Goal: Entertainment & Leisure: Consume media (video, audio)

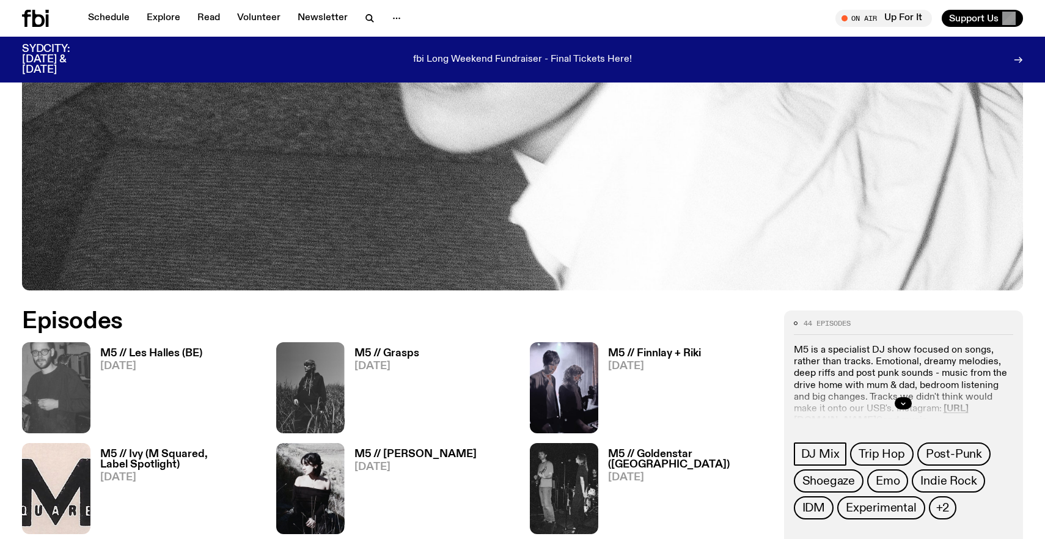
scroll to position [455, 0]
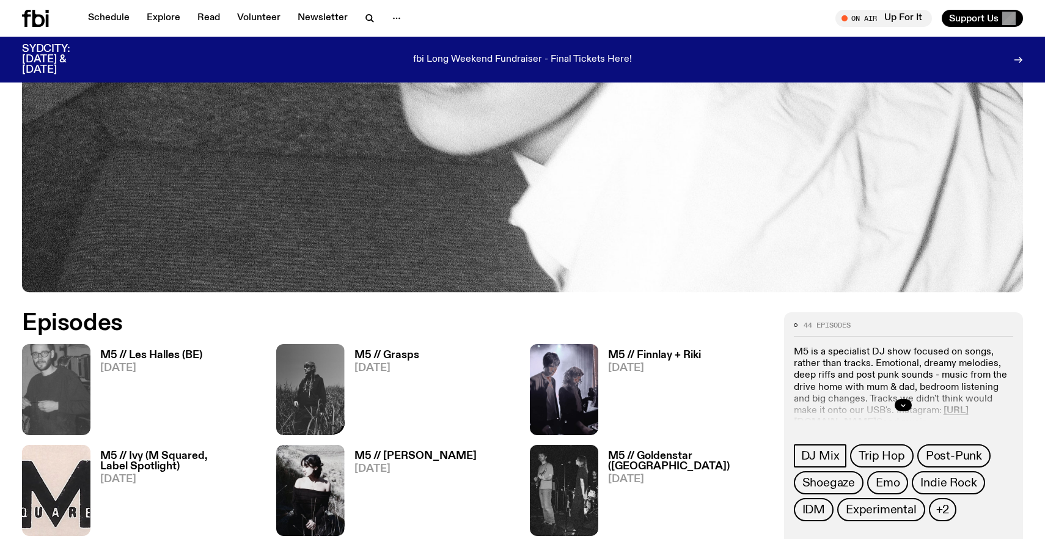
click at [172, 356] on h3 "M5 // Les Halles (BE)" at bounding box center [151, 355] width 102 height 10
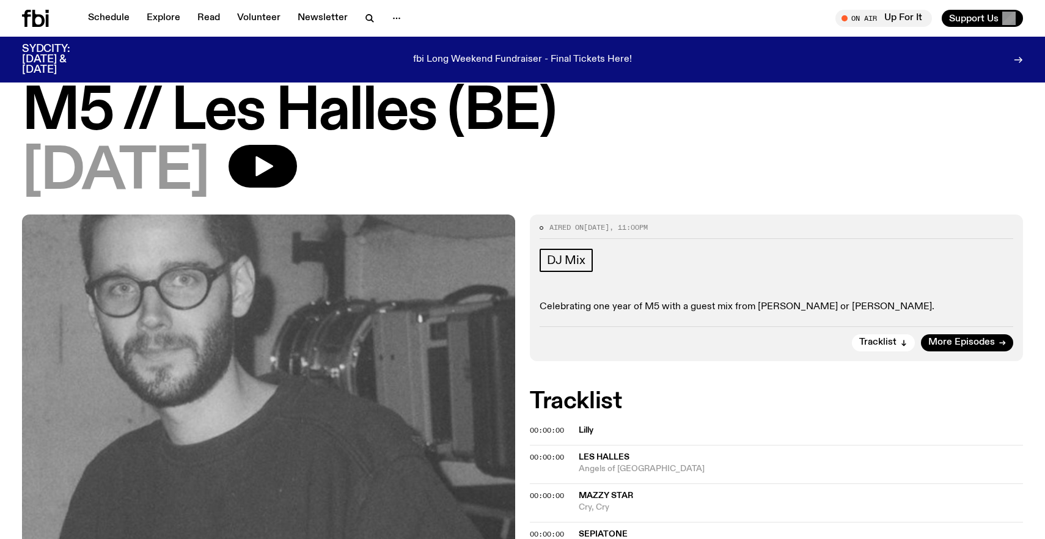
scroll to position [38, 0]
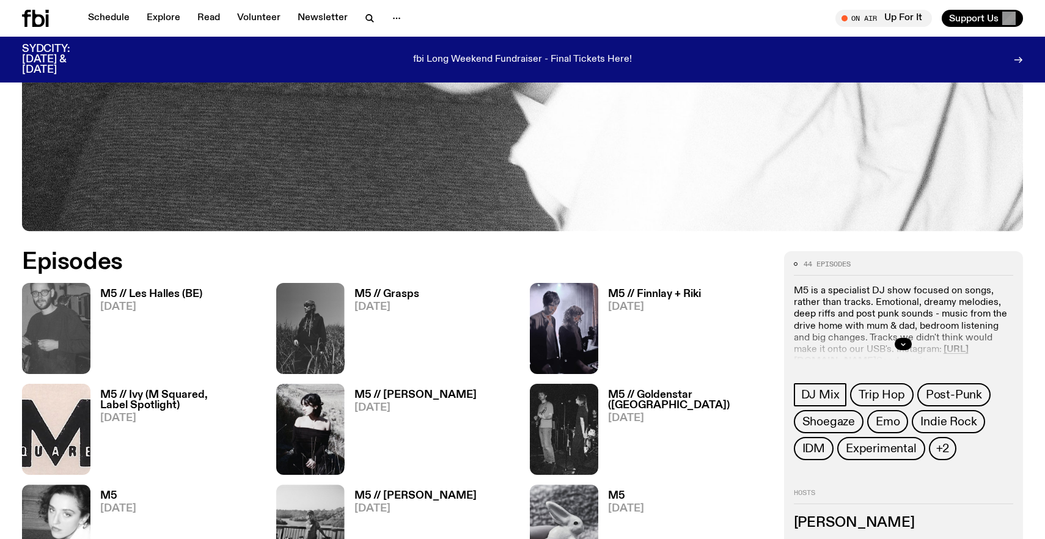
scroll to position [522, 0]
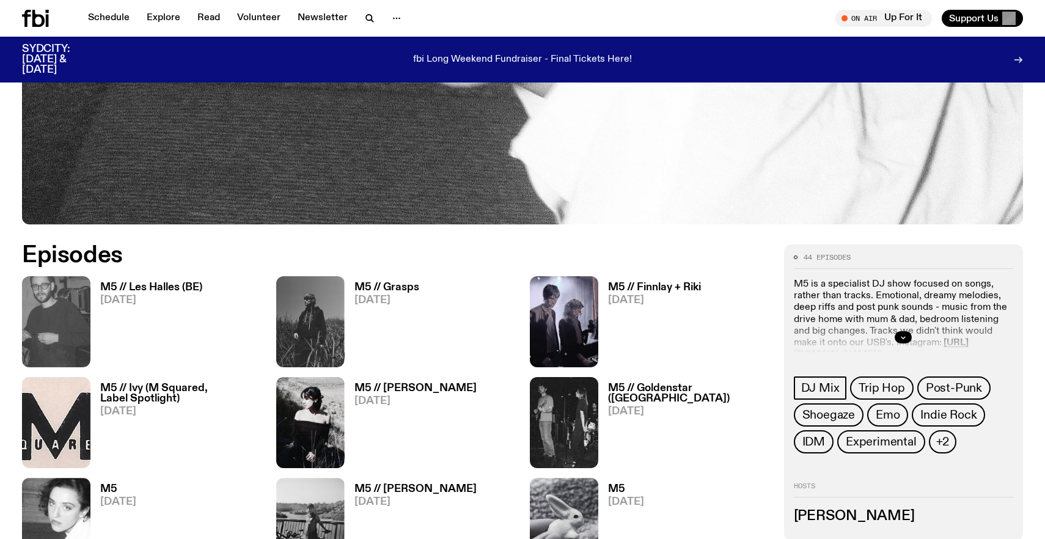
click at [378, 290] on h3 "M5 // Grasps" at bounding box center [386, 287] width 65 height 10
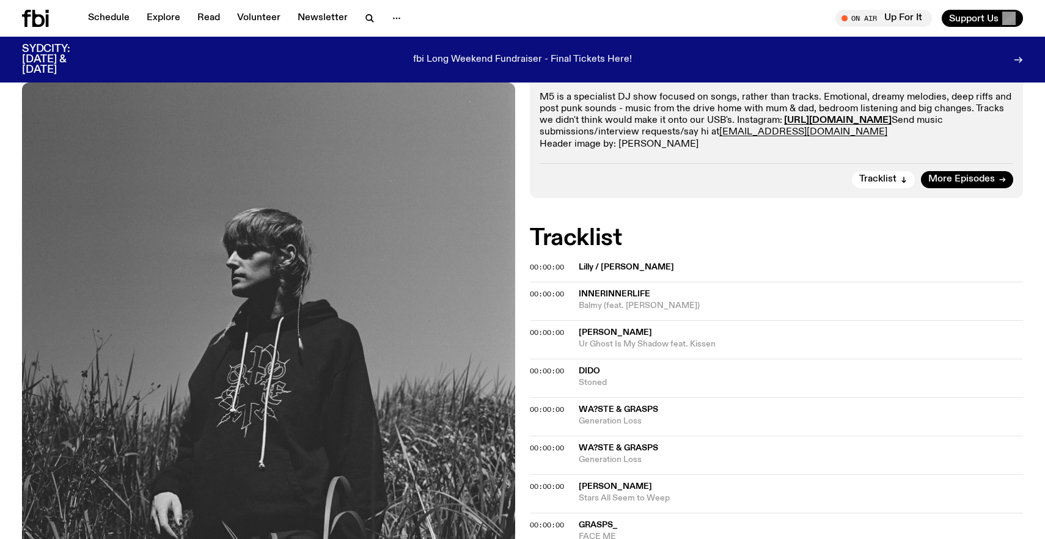
scroll to position [239, 0]
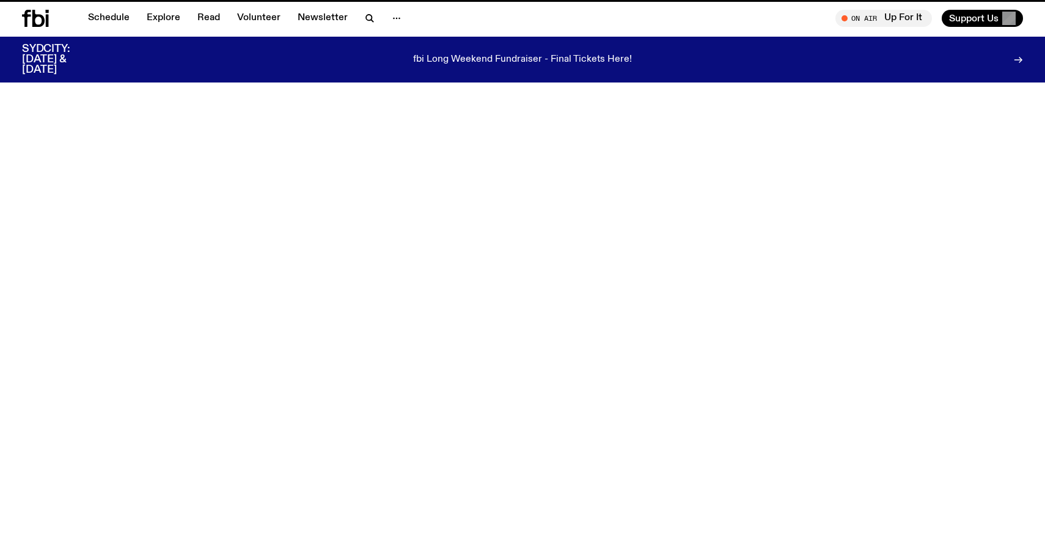
scroll to position [522, 0]
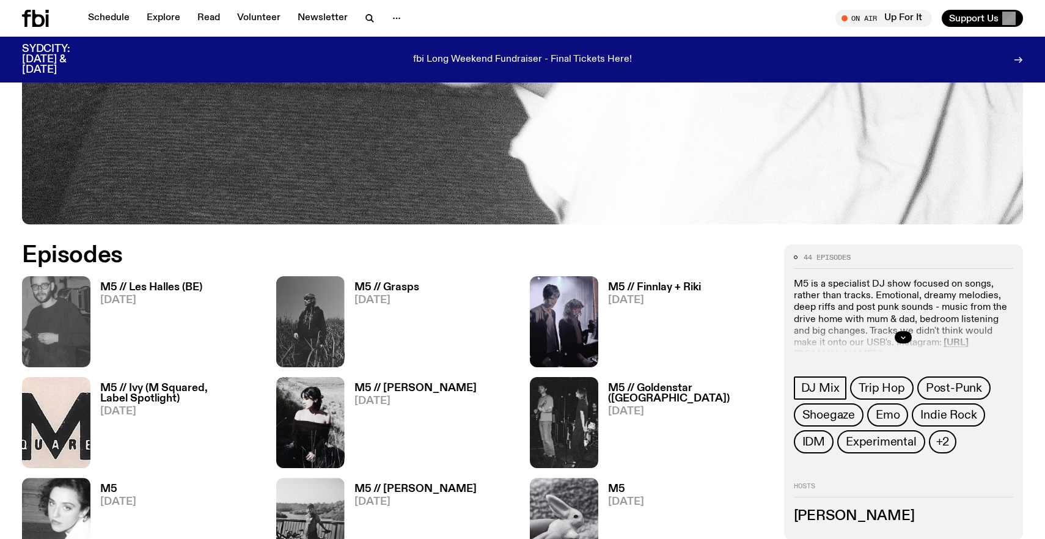
click at [646, 287] on h3 "M5 // Finnlay + Riki" at bounding box center [654, 287] width 93 height 10
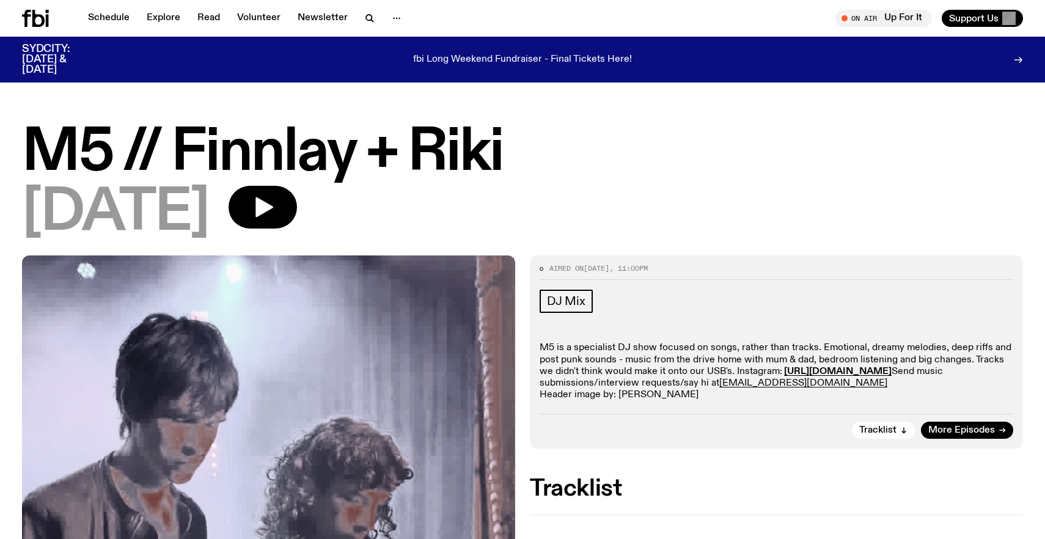
scroll to position [10, 0]
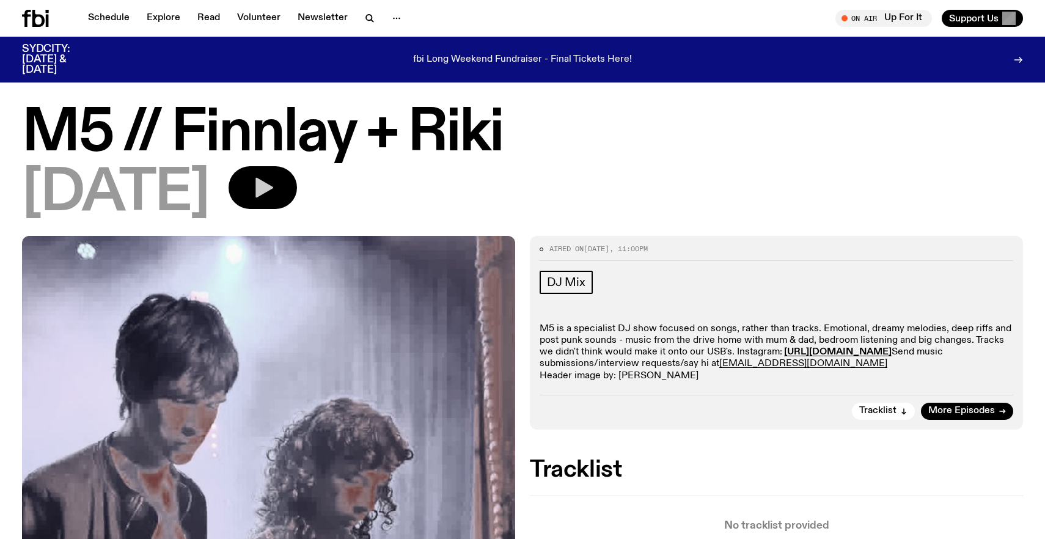
click at [283, 184] on button "button" at bounding box center [263, 187] width 68 height 43
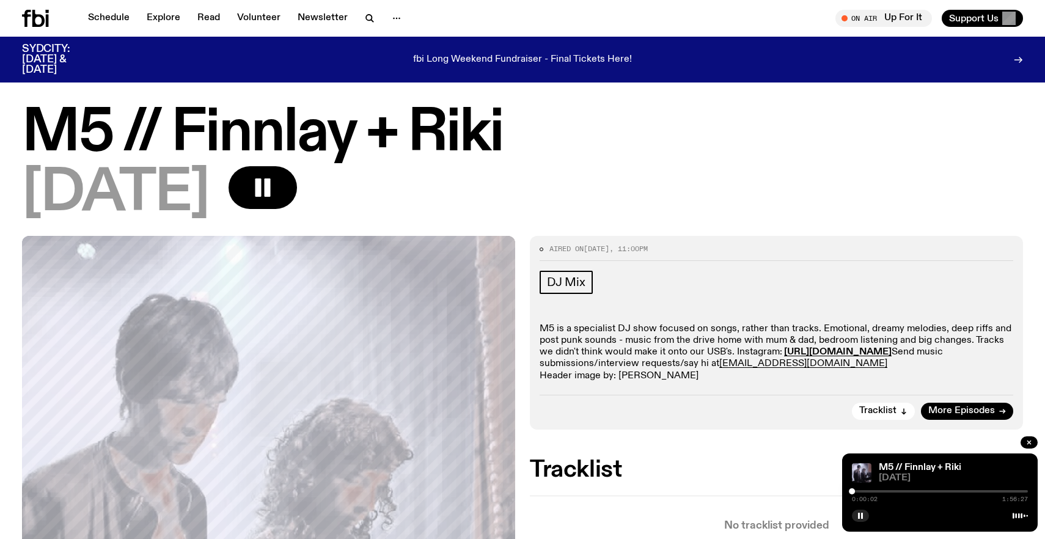
click at [860, 491] on div at bounding box center [940, 491] width 176 height 2
click at [858, 491] on div at bounding box center [858, 491] width 6 height 6
click at [861, 491] on div at bounding box center [861, 491] width 6 height 6
click at [863, 492] on div at bounding box center [862, 491] width 6 height 6
click at [869, 491] on div at bounding box center [940, 491] width 176 height 2
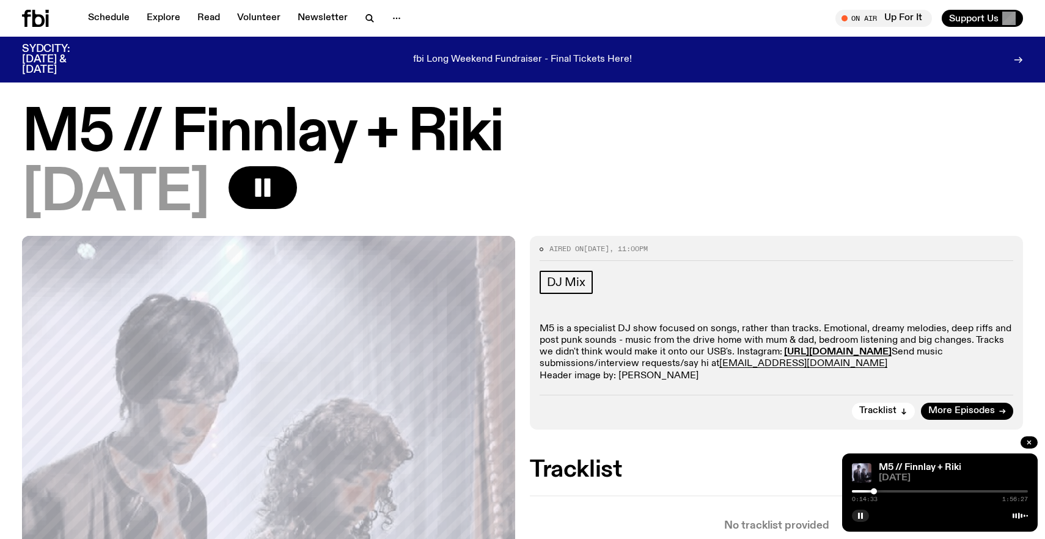
click at [874, 491] on div at bounding box center [874, 491] width 6 height 6
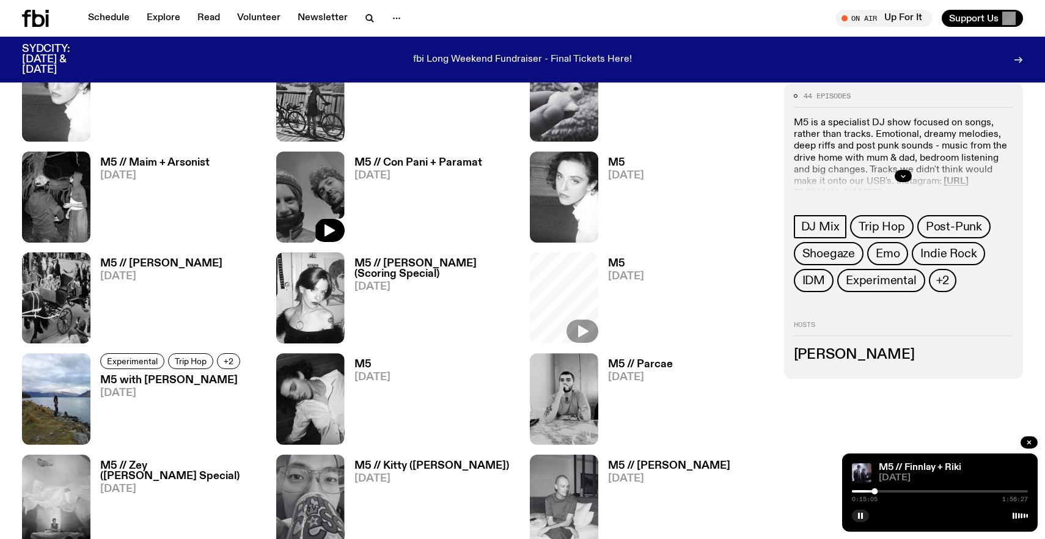
scroll to position [962, 0]
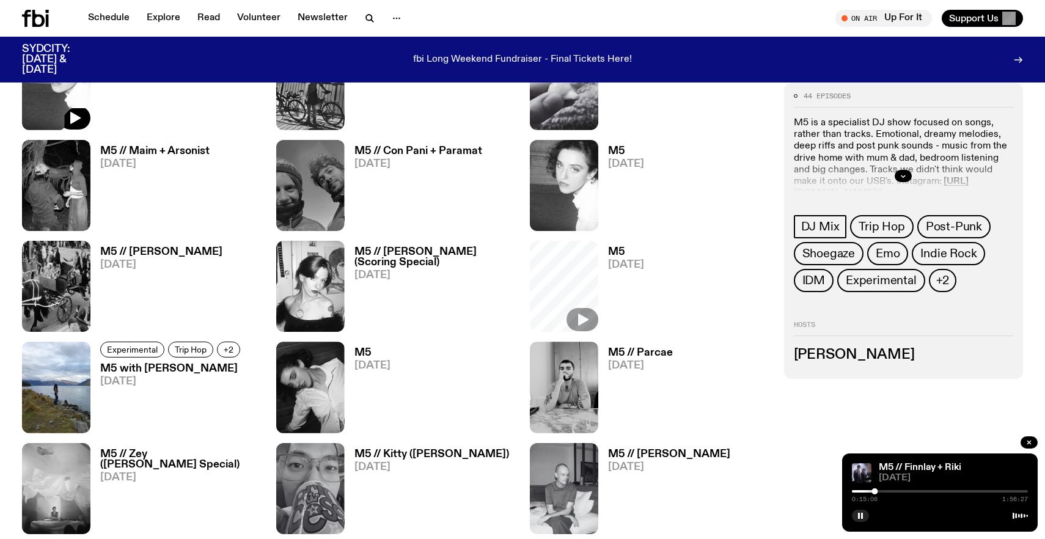
click at [73, 161] on img at bounding box center [56, 185] width 68 height 91
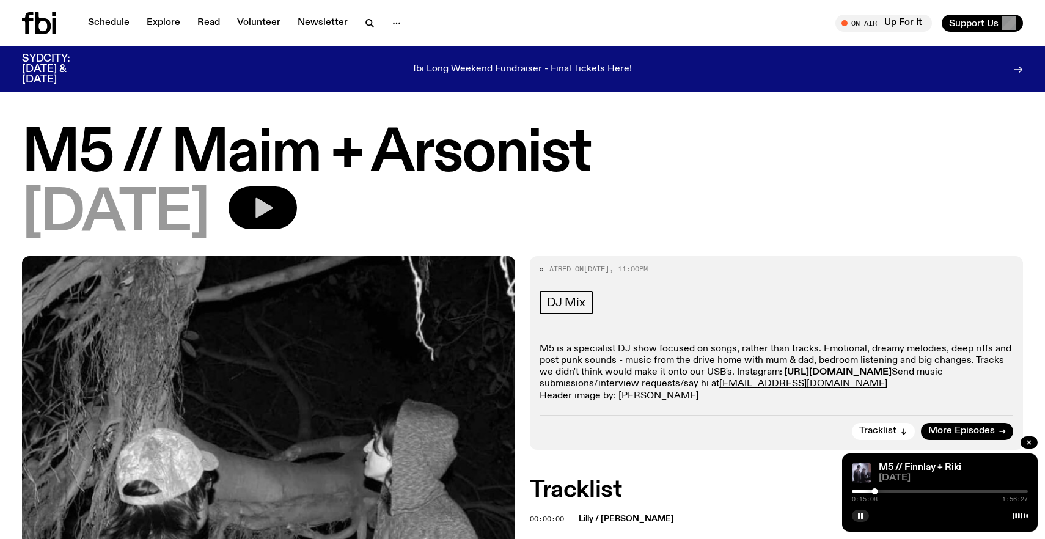
click at [293, 194] on button "button" at bounding box center [263, 207] width 68 height 43
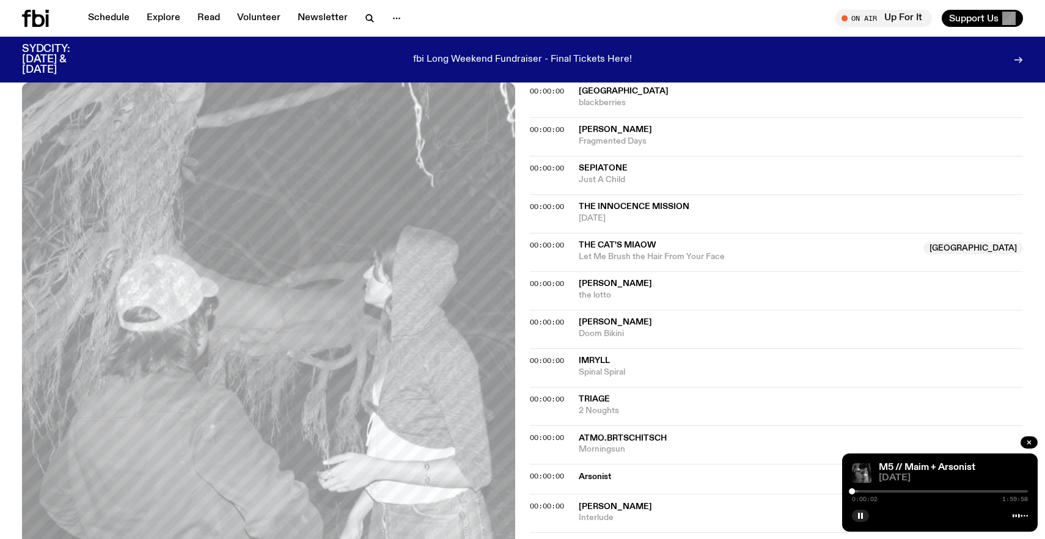
scroll to position [448, 0]
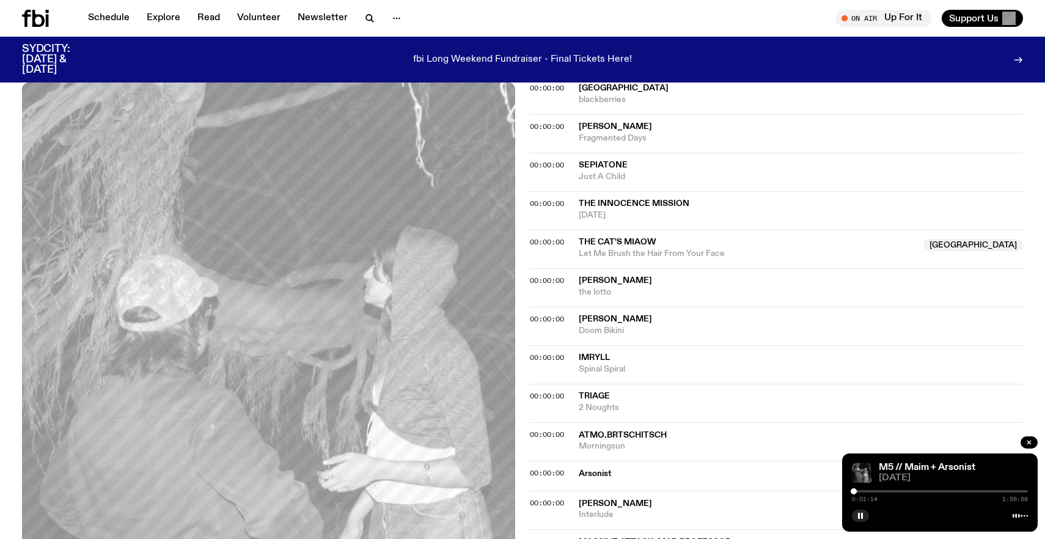
click at [854, 491] on div at bounding box center [853, 491] width 6 height 6
click at [856, 490] on div at bounding box center [856, 491] width 6 height 6
click at [852, 492] on div at bounding box center [855, 491] width 6 height 6
click at [861, 522] on div "M5 // Maim + Arsonist [DATE] 0:00:00 1:59:58" at bounding box center [940, 492] width 196 height 78
click at [857, 518] on icon "button" at bounding box center [860, 515] width 7 height 7
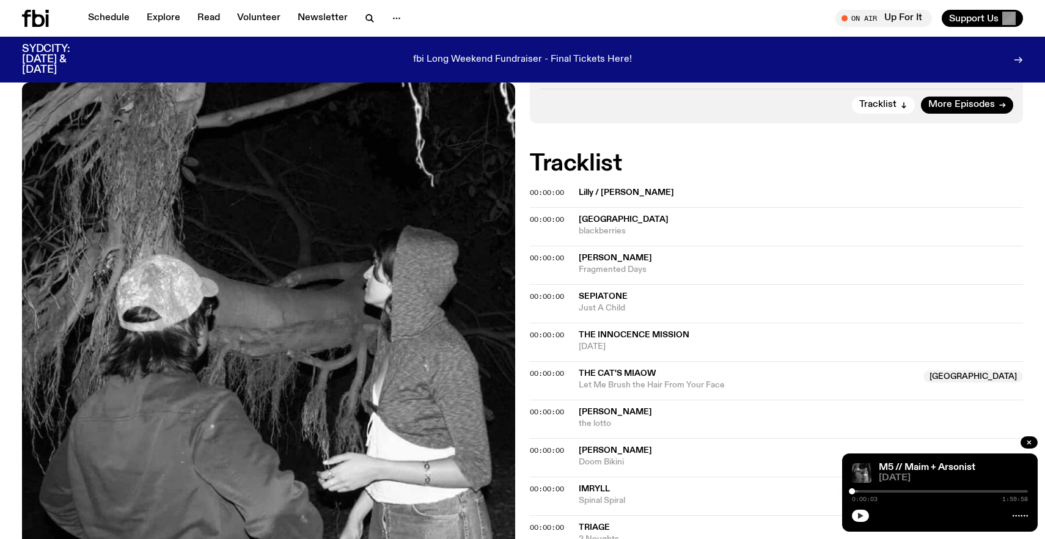
scroll to position [318, 0]
click at [857, 513] on icon "button" at bounding box center [860, 515] width 7 height 7
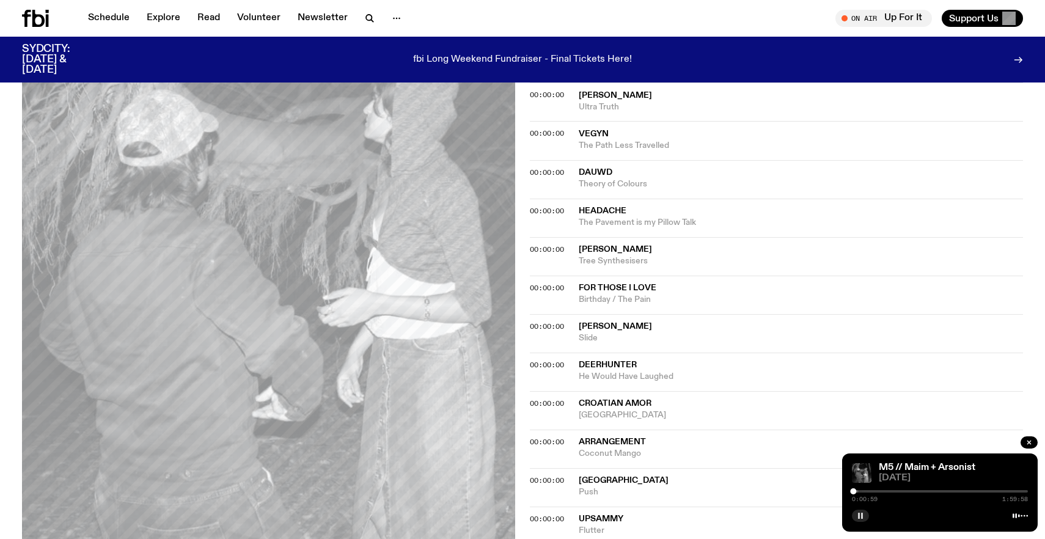
scroll to position [965, 0]
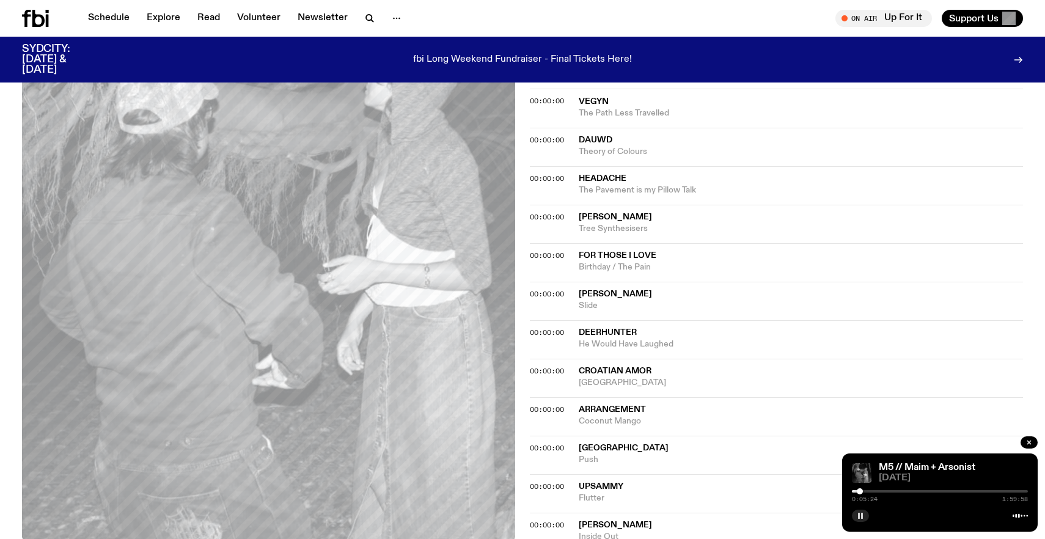
click at [861, 489] on div at bounding box center [860, 491] width 6 height 6
click at [863, 489] on div at bounding box center [863, 491] width 6 height 6
click at [865, 489] on div at bounding box center [865, 491] width 6 height 6
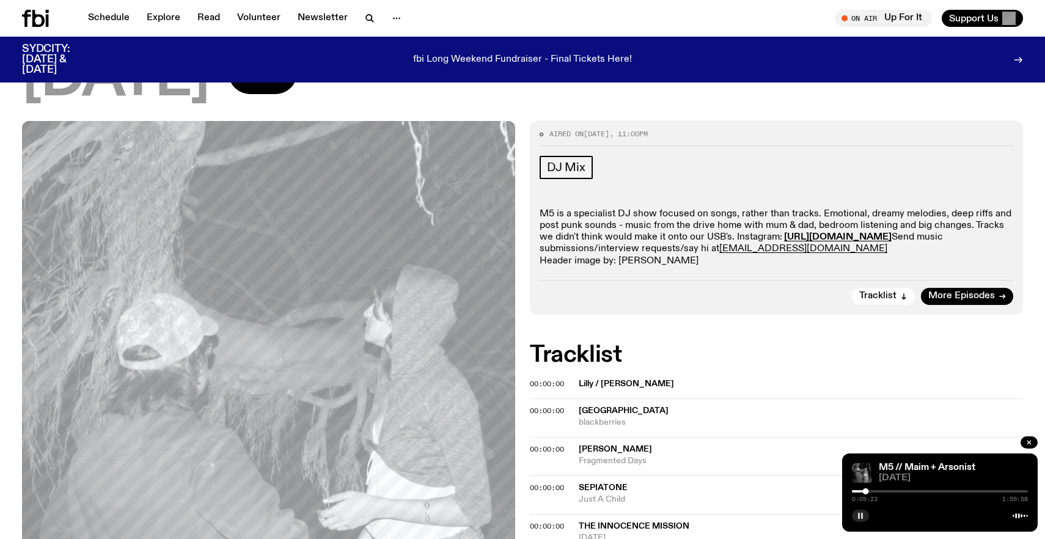
scroll to position [128, 0]
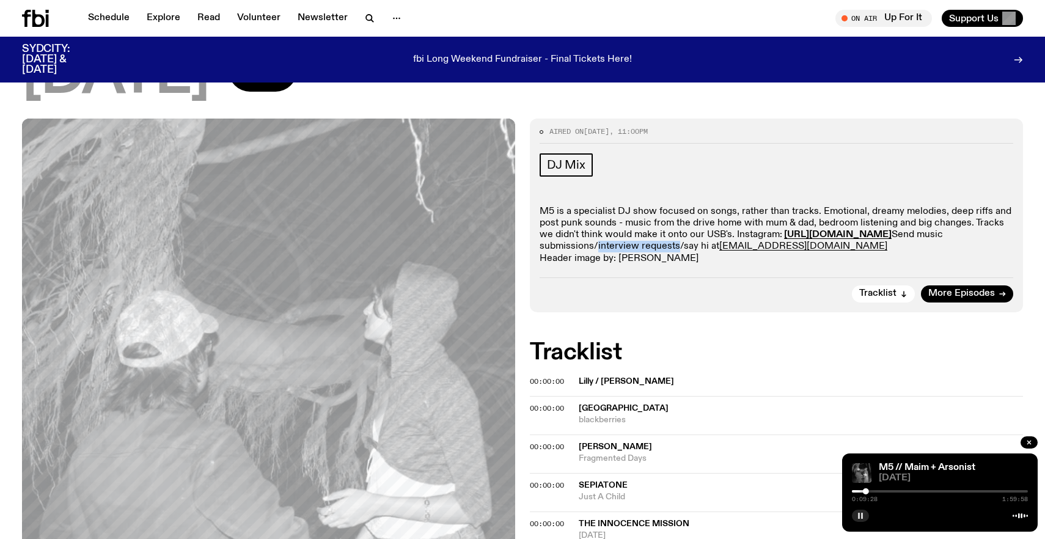
drag, startPoint x: 625, startPoint y: 246, endPoint x: 703, endPoint y: 248, distance: 77.6
click at [703, 248] on p "M5 is a specialist DJ show focused on songs, rather than tracks. Emotional, dre…" at bounding box center [776, 235] width 474 height 59
click at [580, 243] on p "M5 is a specialist DJ show focused on songs, rather than tracks. Emotional, dre…" at bounding box center [776, 235] width 474 height 59
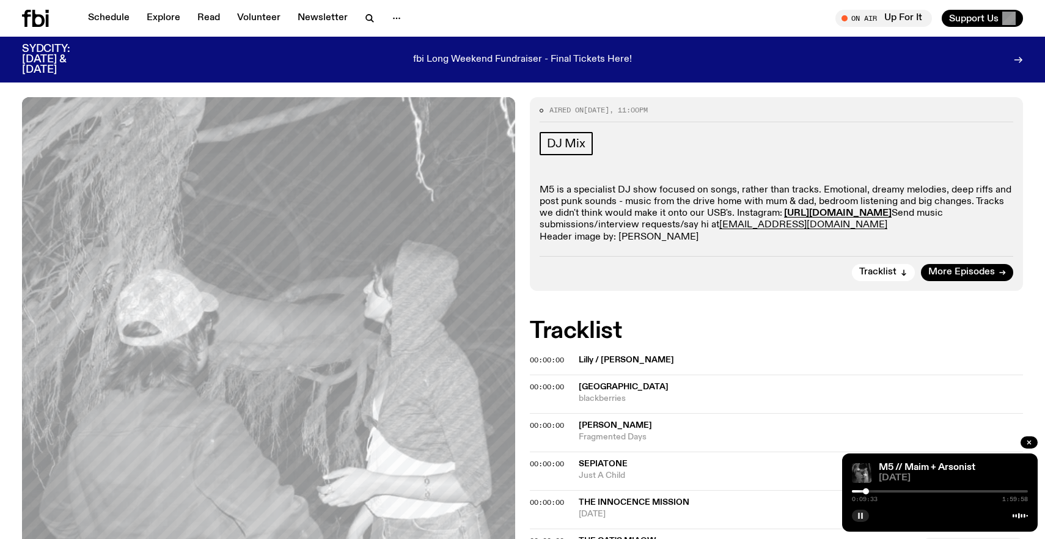
scroll to position [153, 0]
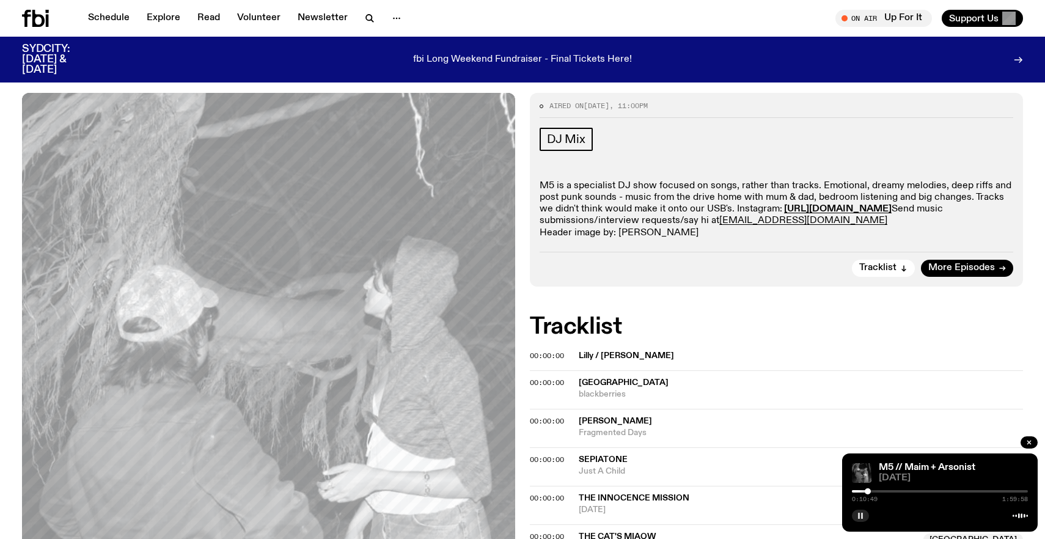
click at [869, 491] on div at bounding box center [868, 491] width 6 height 6
click at [875, 491] on div at bounding box center [875, 491] width 6 height 6
click at [879, 491] on div at bounding box center [879, 491] width 6 height 6
drag, startPoint x: 879, startPoint y: 491, endPoint x: 887, endPoint y: 492, distance: 8.6
click at [882, 492] on div at bounding box center [879, 491] width 6 height 6
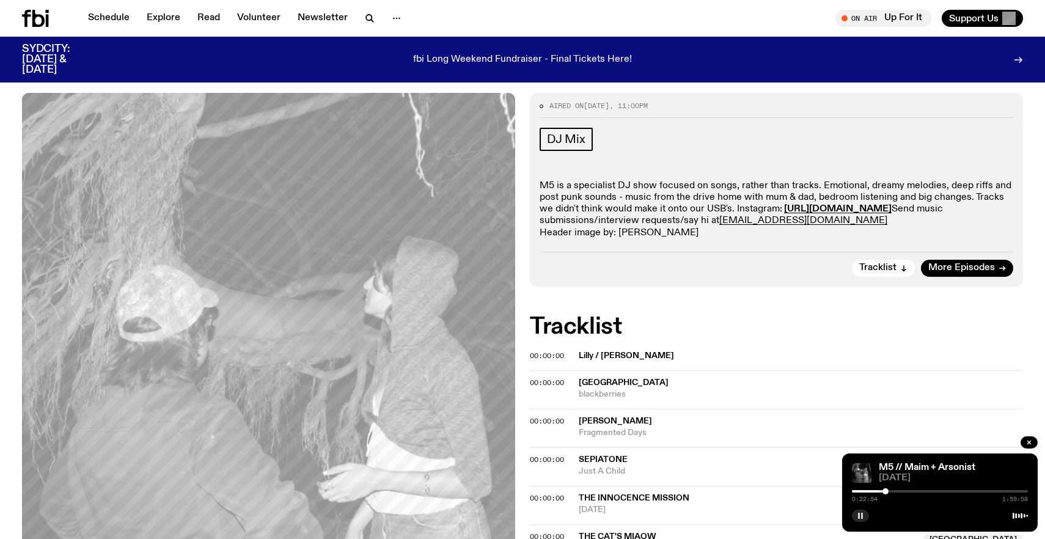
click at [885, 492] on div at bounding box center [885, 491] width 6 height 6
click at [884, 492] on div at bounding box center [884, 491] width 6 height 6
click at [883, 492] on div at bounding box center [883, 491] width 6 height 6
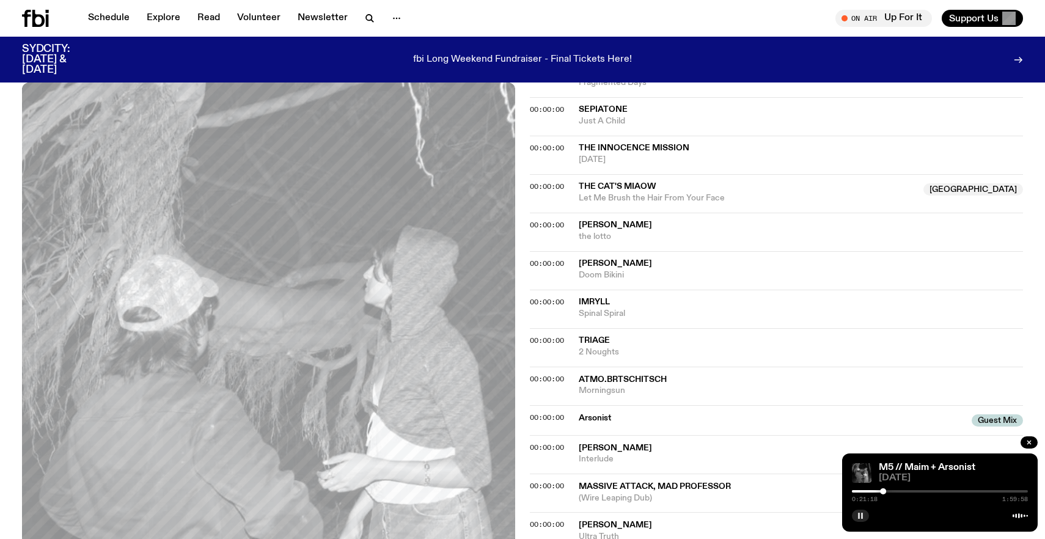
scroll to position [504, 0]
drag, startPoint x: 884, startPoint y: 489, endPoint x: 891, endPoint y: 491, distance: 7.4
click at [891, 491] on div at bounding box center [890, 491] width 6 height 6
click at [896, 491] on div at bounding box center [895, 491] width 6 height 6
click at [896, 491] on div at bounding box center [896, 491] width 6 height 6
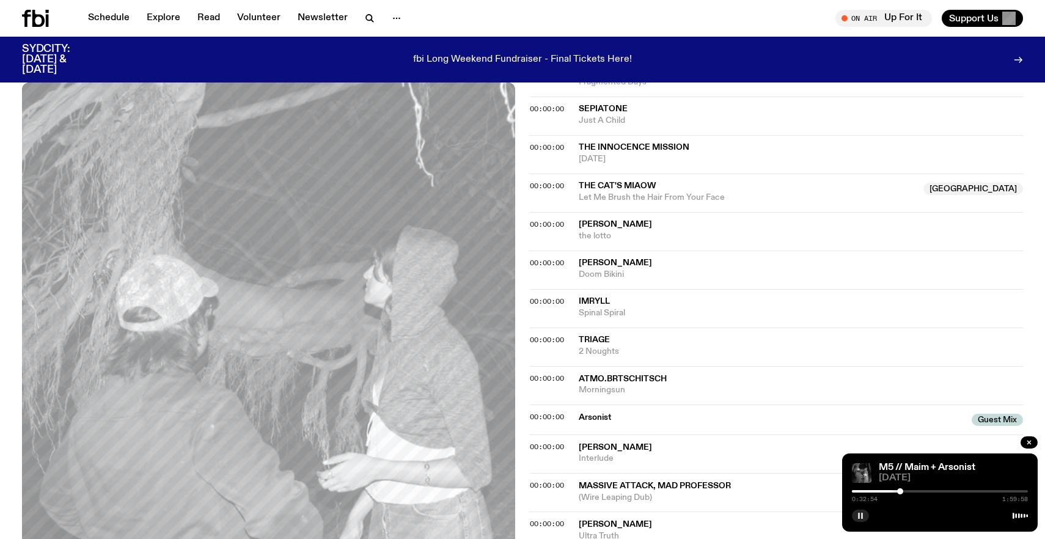
click at [901, 492] on div at bounding box center [900, 491] width 6 height 6
click at [904, 492] on div at bounding box center [904, 491] width 6 height 6
click at [907, 491] on div at bounding box center [907, 491] width 6 height 6
click at [904, 491] on div at bounding box center [907, 491] width 6 height 6
click at [904, 491] on div at bounding box center [904, 491] width 6 height 6
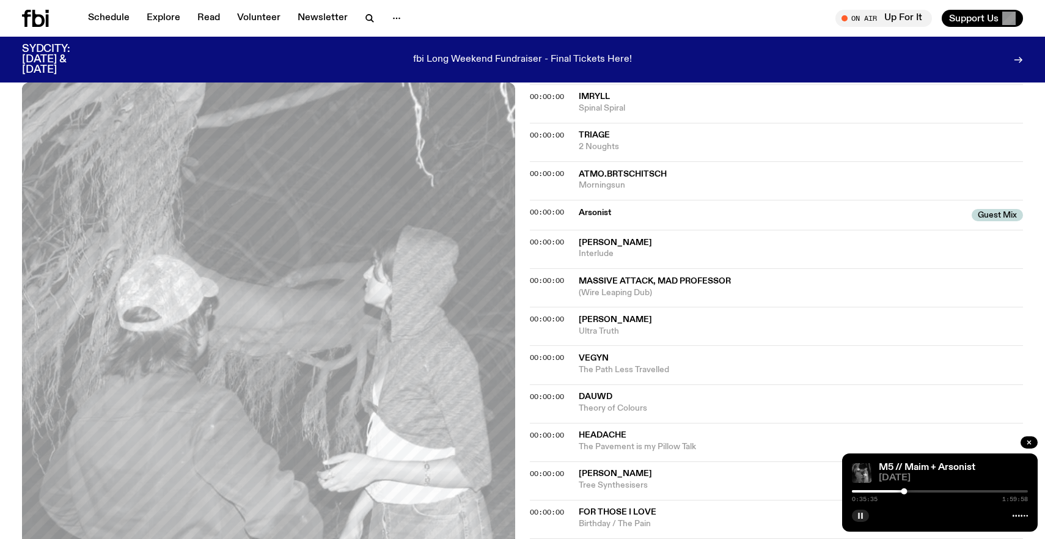
scroll to position [706, 0]
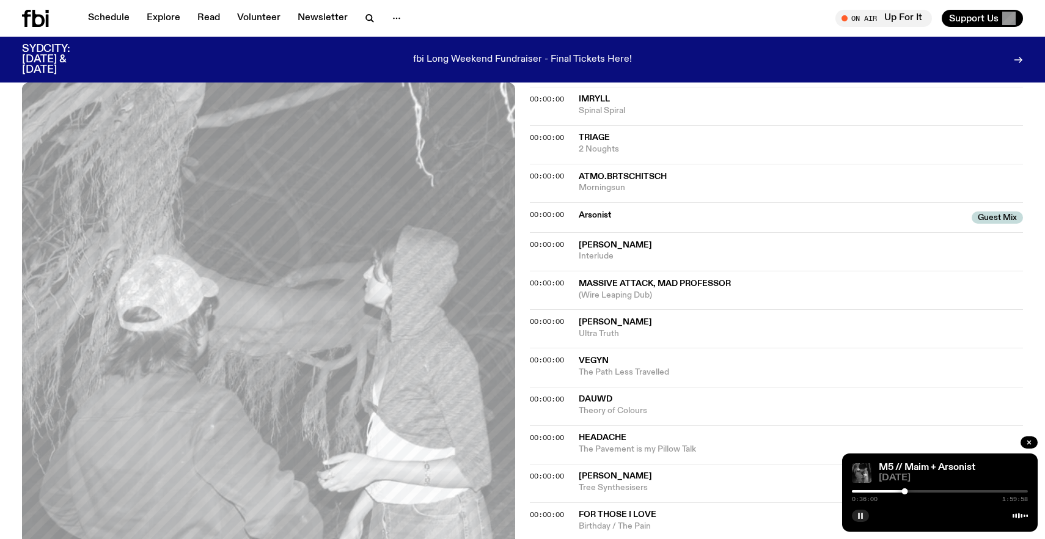
click at [909, 491] on div at bounding box center [940, 491] width 176 height 2
click at [912, 491] on div at bounding box center [940, 491] width 176 height 2
click at [915, 491] on div at bounding box center [940, 491] width 176 height 2
click at [918, 491] on div at bounding box center [918, 491] width 6 height 6
click at [920, 491] on div at bounding box center [918, 491] width 6 height 6
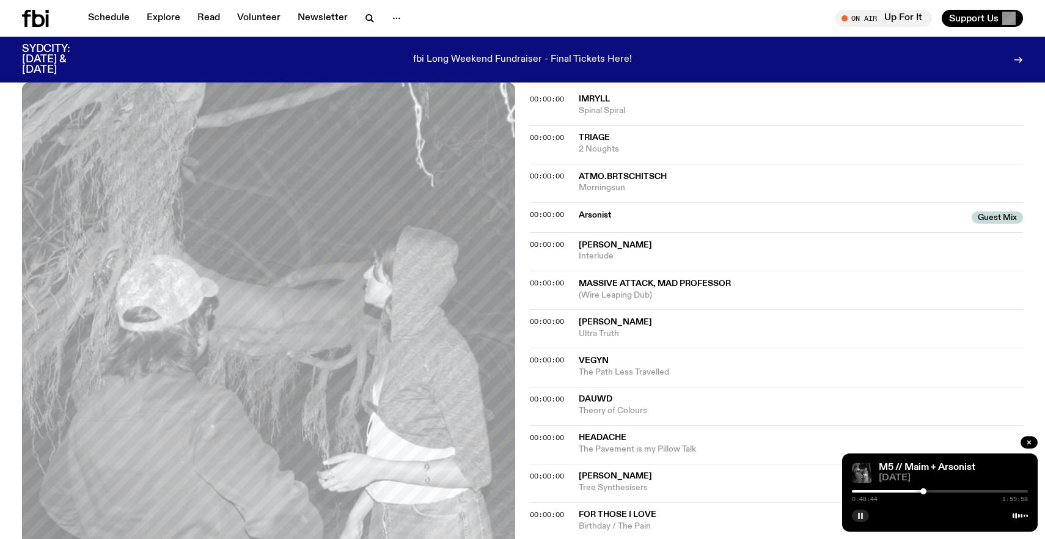
click at [923, 490] on div at bounding box center [923, 491] width 6 height 6
click at [926, 490] on div at bounding box center [926, 491] width 6 height 6
click at [929, 490] on div at bounding box center [940, 491] width 176 height 2
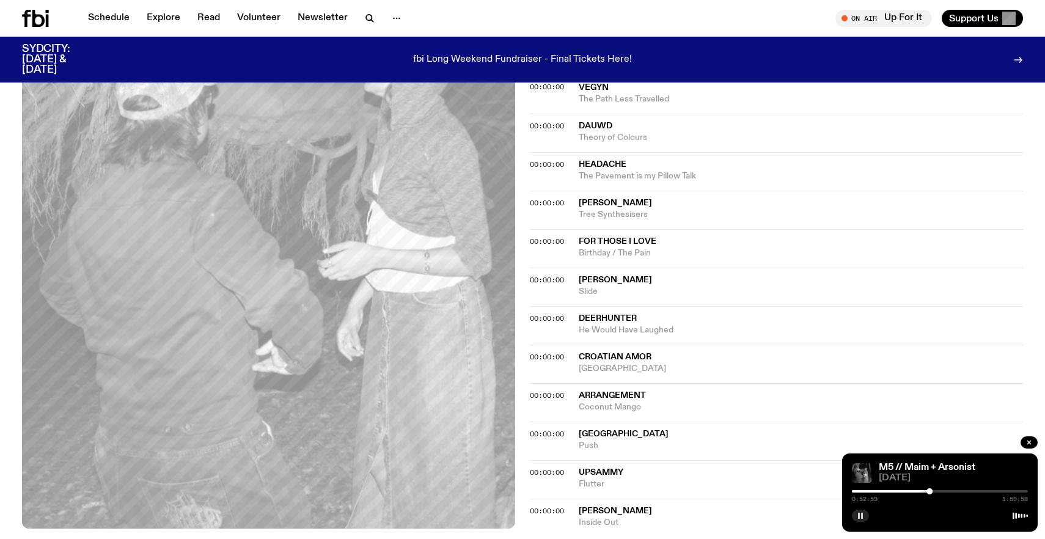
scroll to position [979, 0]
click at [937, 492] on div at bounding box center [940, 491] width 176 height 2
click at [934, 491] on div at bounding box center [934, 491] width 6 height 6
click at [941, 491] on div at bounding box center [940, 491] width 176 height 2
click at [947, 492] on div "1:00:49 1:59:58" at bounding box center [940, 495] width 176 height 15
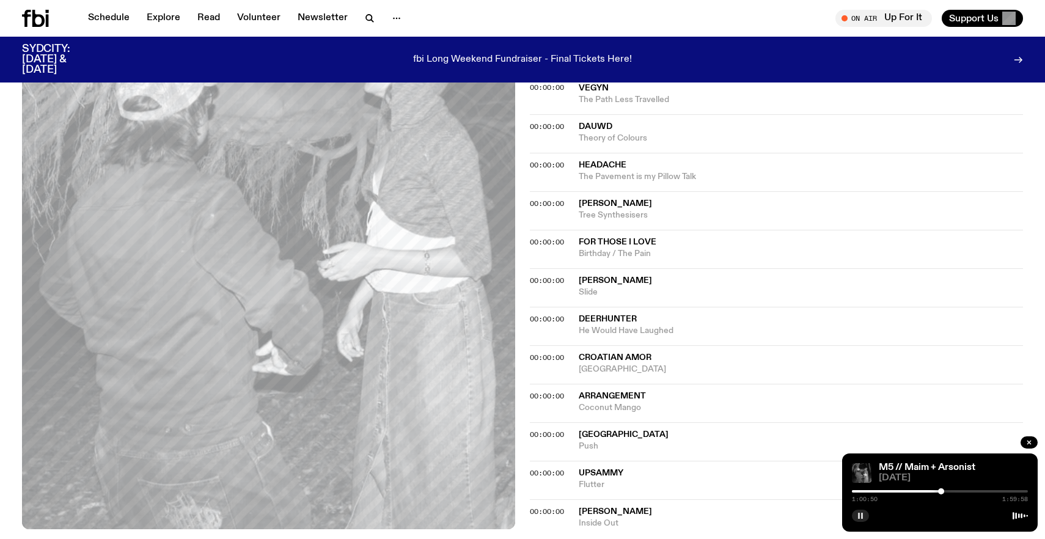
click at [947, 490] on div at bounding box center [940, 491] width 176 height 2
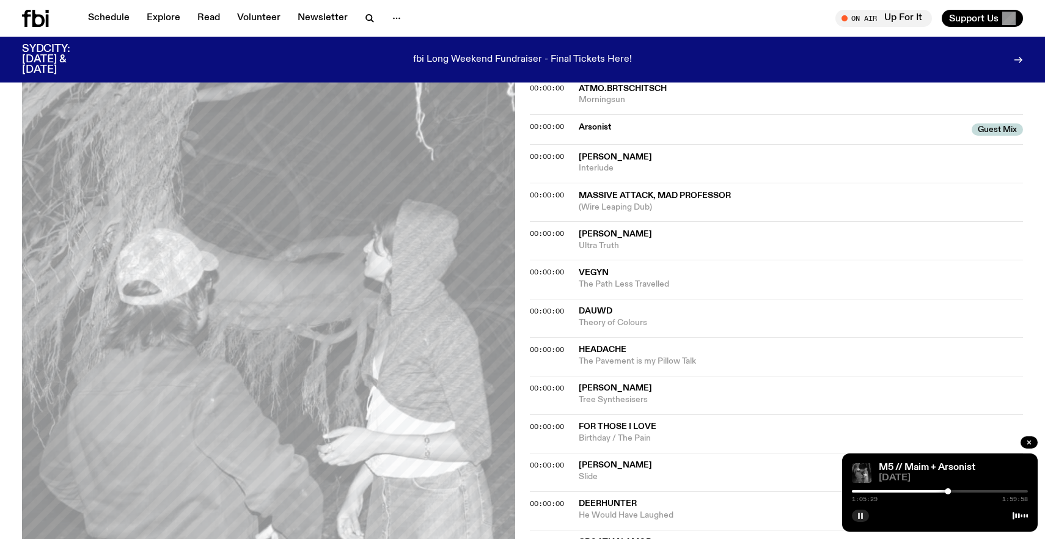
scroll to position [797, 0]
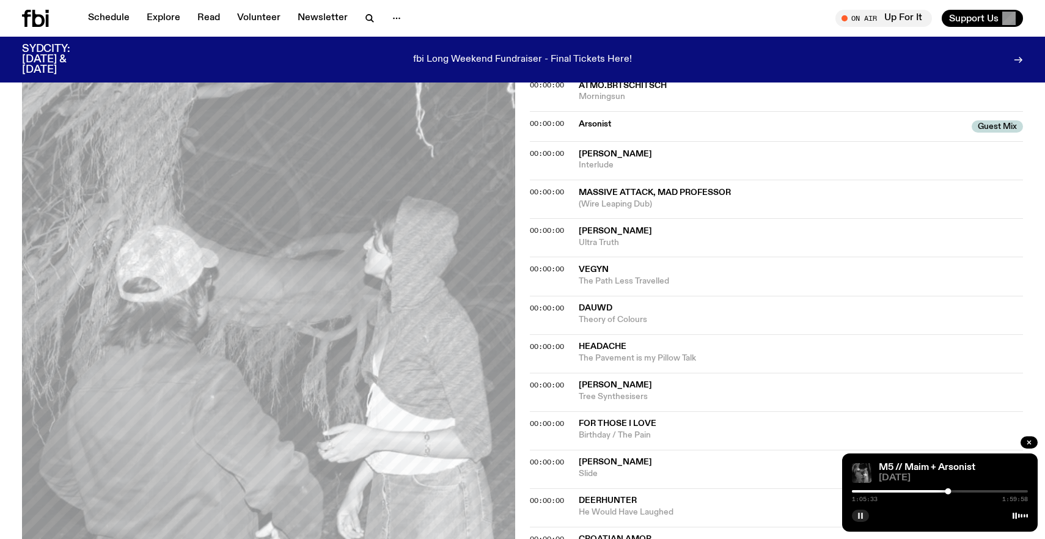
click at [956, 491] on div at bounding box center [940, 491] width 176 height 2
click at [860, 518] on icon "button" at bounding box center [860, 515] width 7 height 7
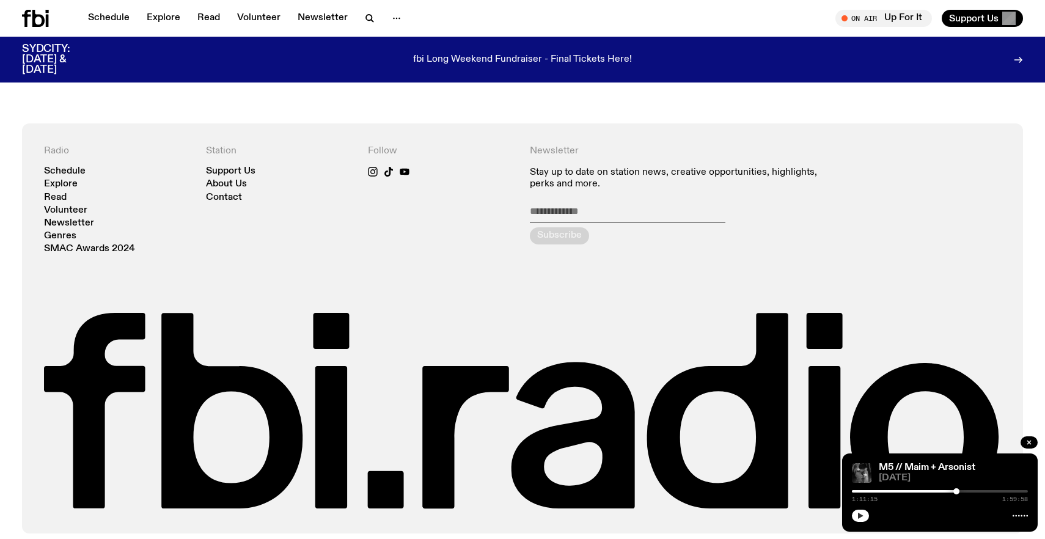
scroll to position [1496, 0]
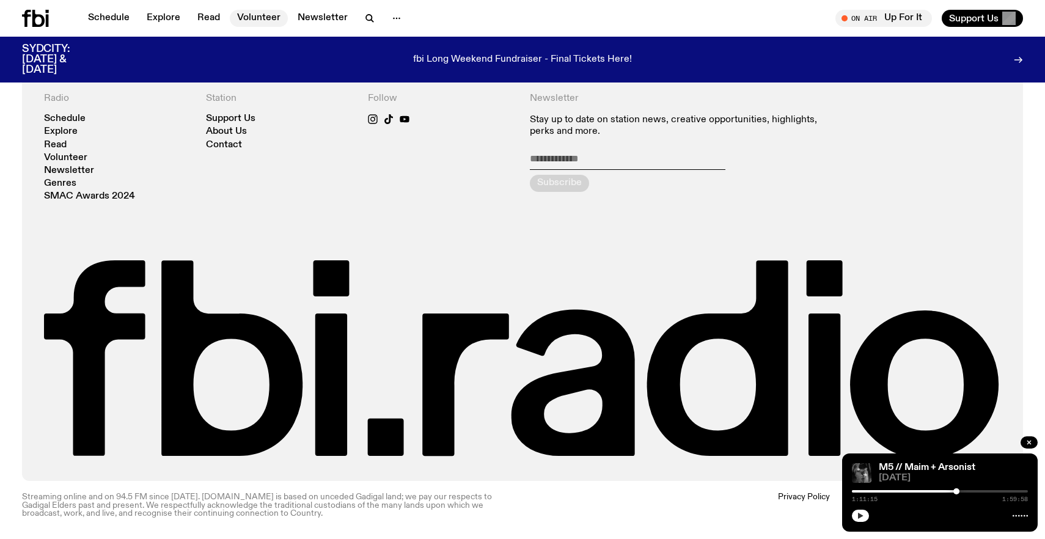
click at [256, 17] on link "Volunteer" at bounding box center [259, 18] width 58 height 17
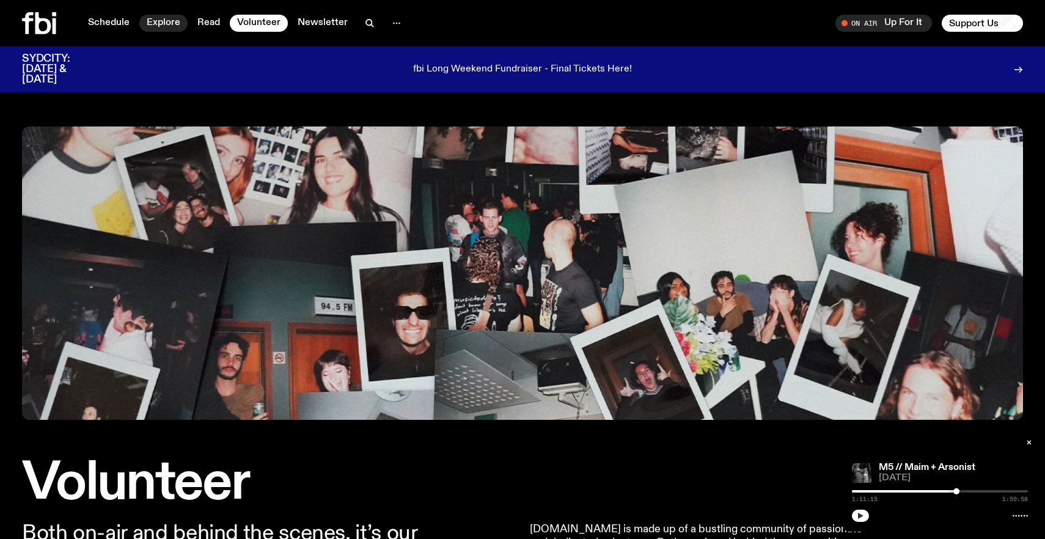
click at [165, 27] on link "Explore" at bounding box center [163, 23] width 48 height 17
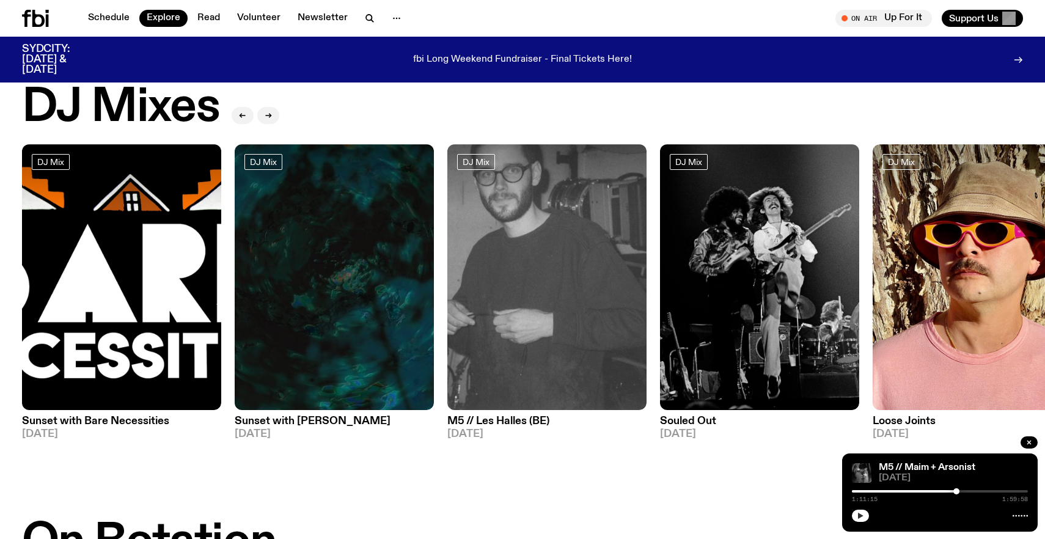
scroll to position [37, 0]
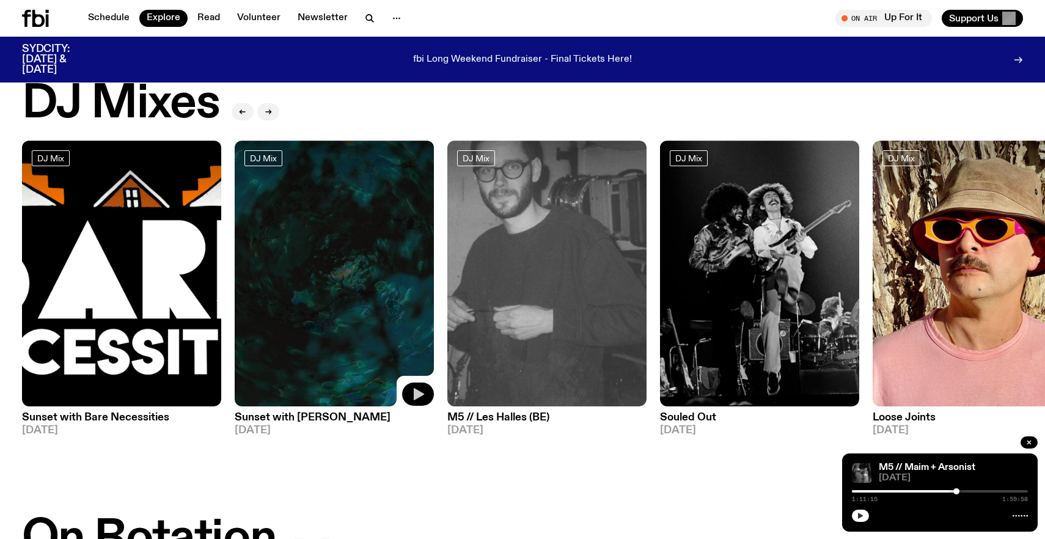
click at [422, 395] on icon "button" at bounding box center [419, 394] width 10 height 12
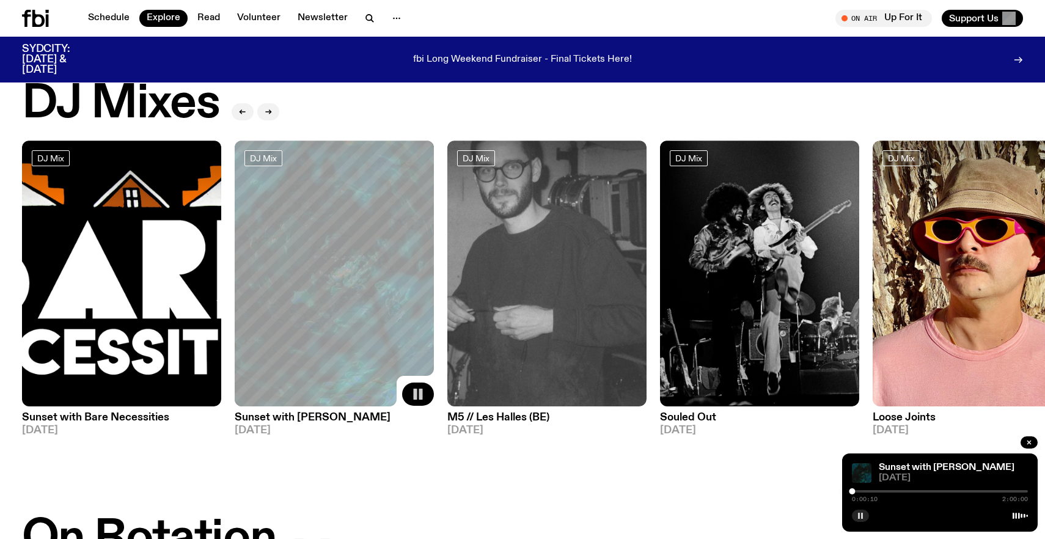
click at [863, 492] on div at bounding box center [940, 491] width 176 height 2
click at [875, 491] on div at bounding box center [940, 491] width 176 height 2
click at [859, 516] on rect "button" at bounding box center [859, 516] width 2 height 6
